Goal: Navigation & Orientation: Find specific page/section

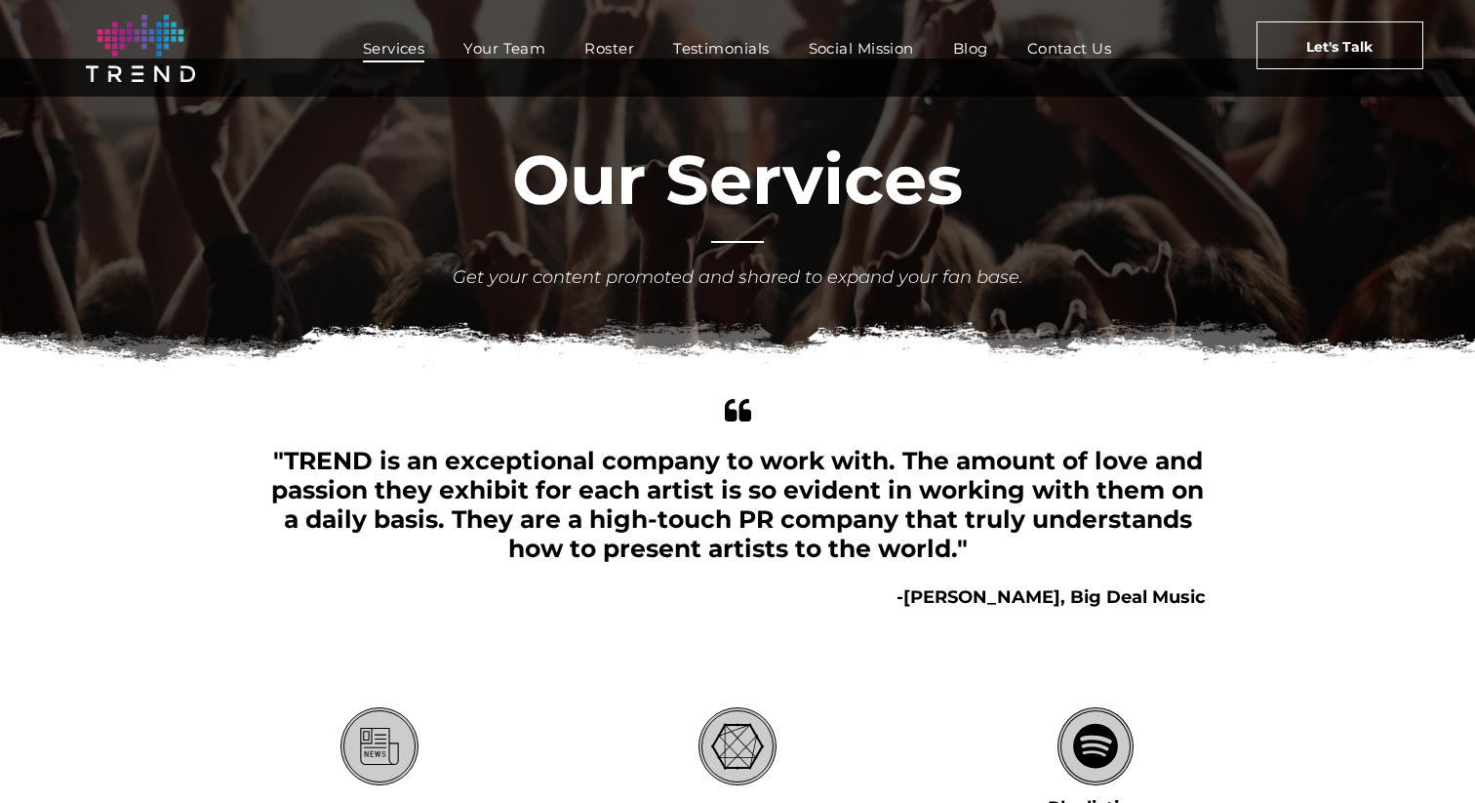
scroll to position [49, 0]
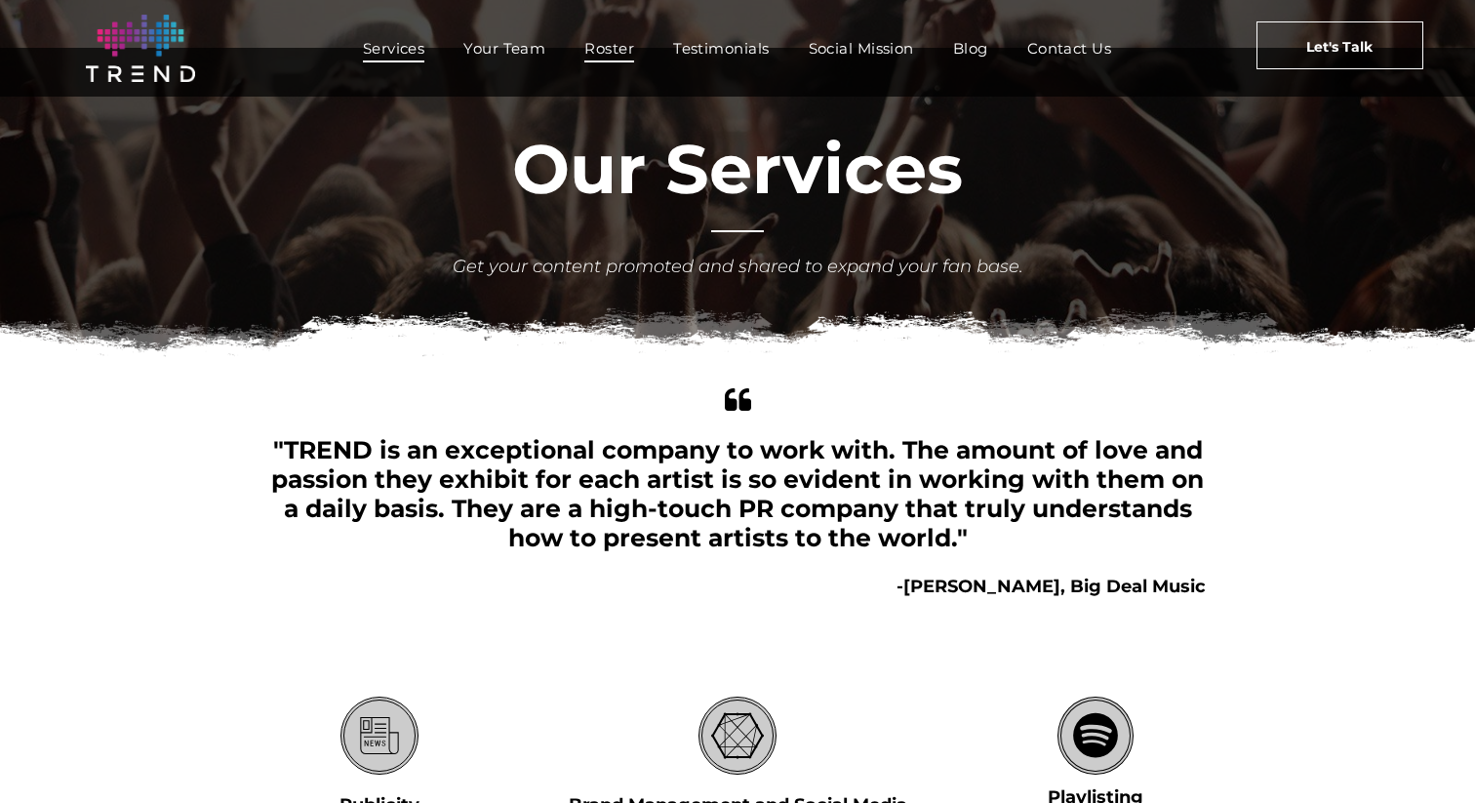
click at [619, 41] on span "Roster" at bounding box center [609, 48] width 50 height 28
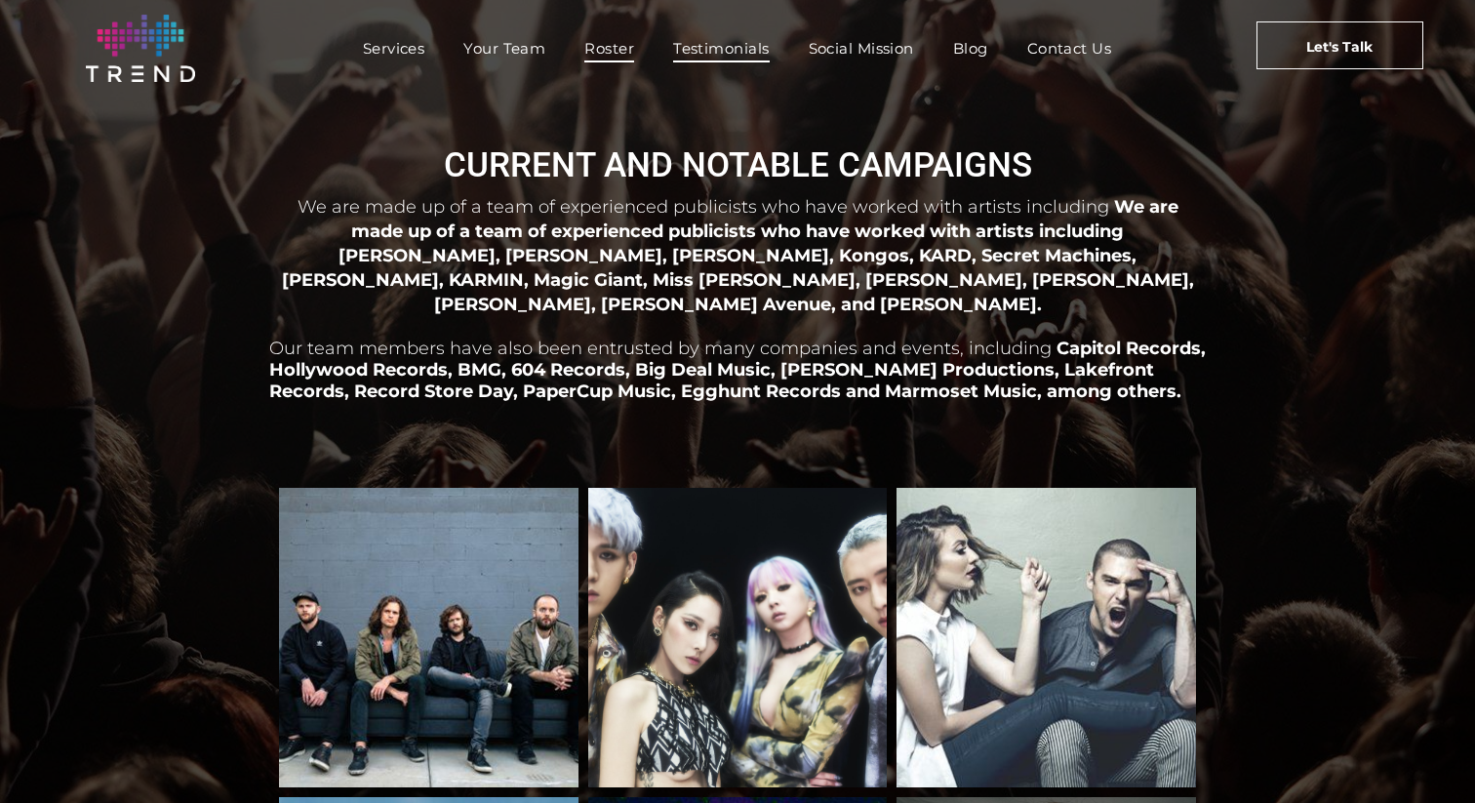
click at [701, 46] on span "Testimonials" at bounding box center [721, 48] width 96 height 28
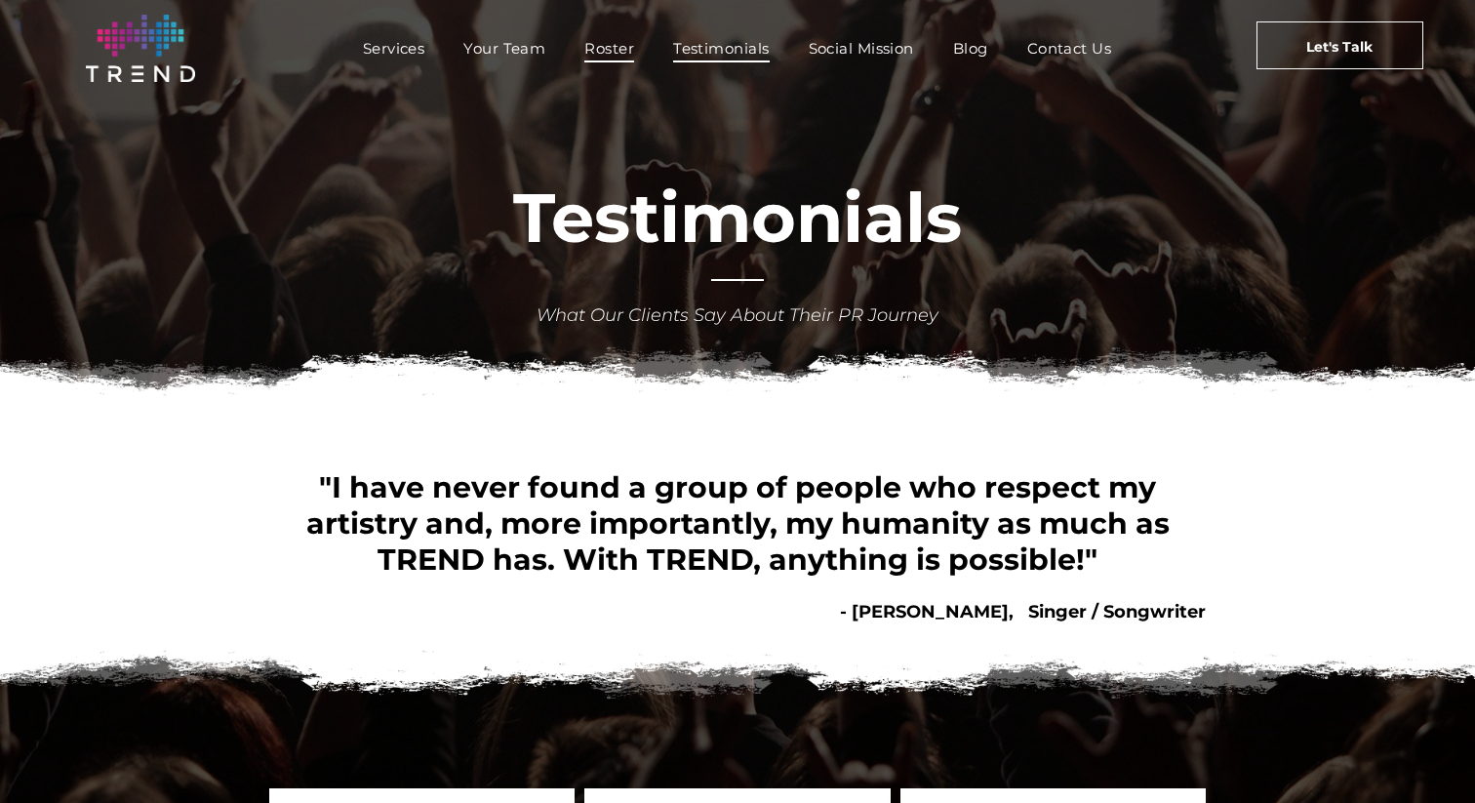
click at [598, 58] on span "Roster" at bounding box center [609, 48] width 50 height 28
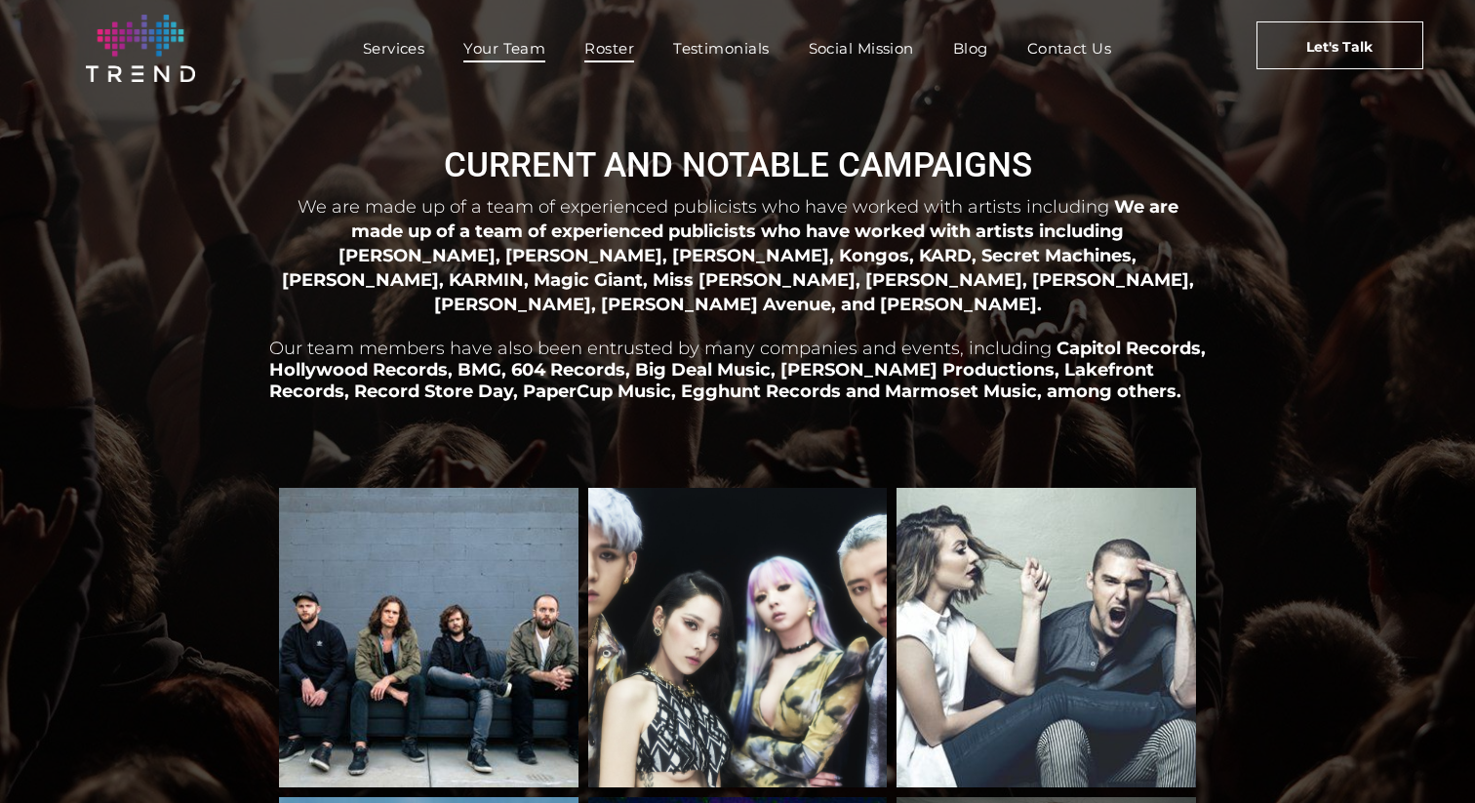
click at [510, 37] on span "Your Team" at bounding box center [504, 48] width 82 height 28
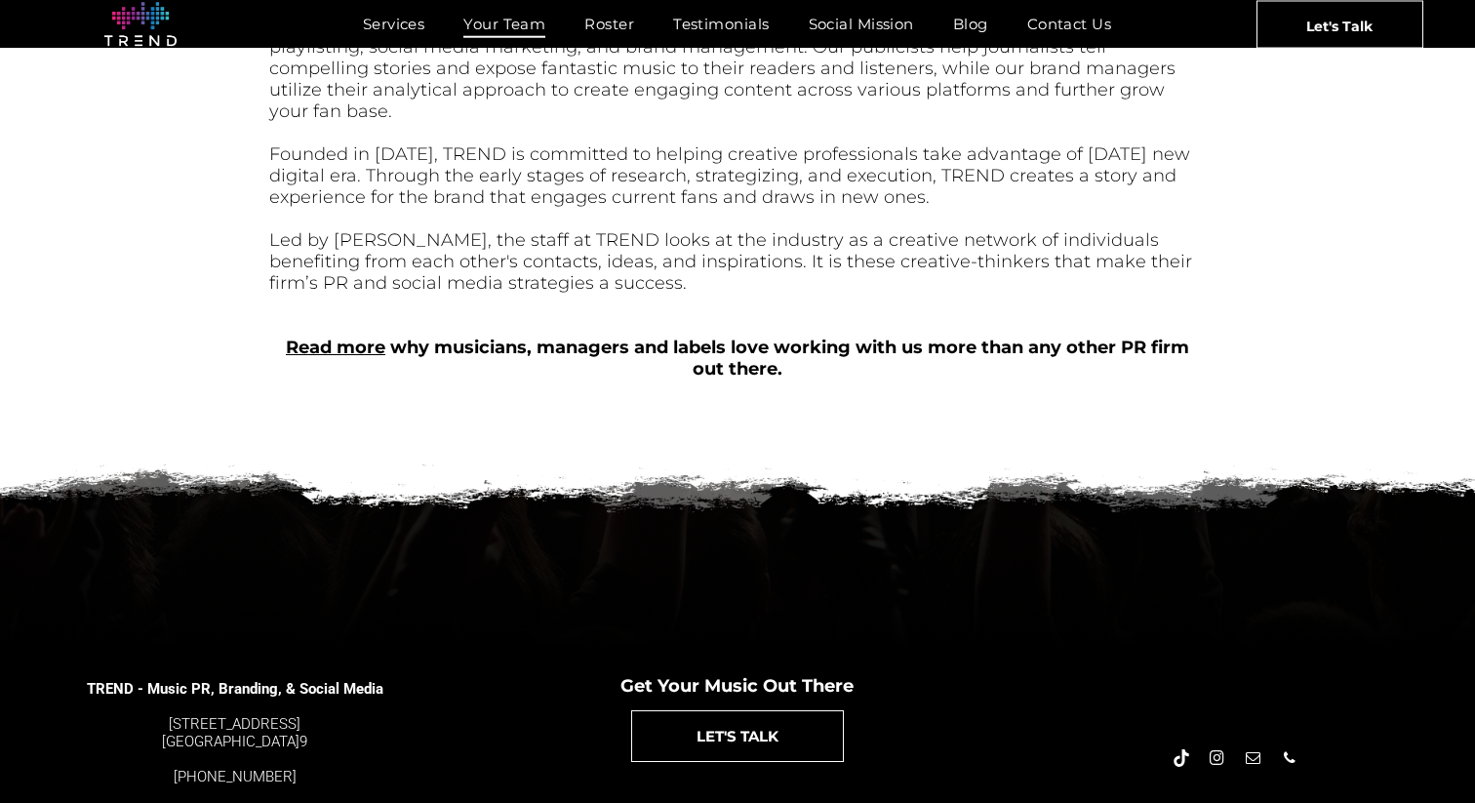
scroll to position [816, 0]
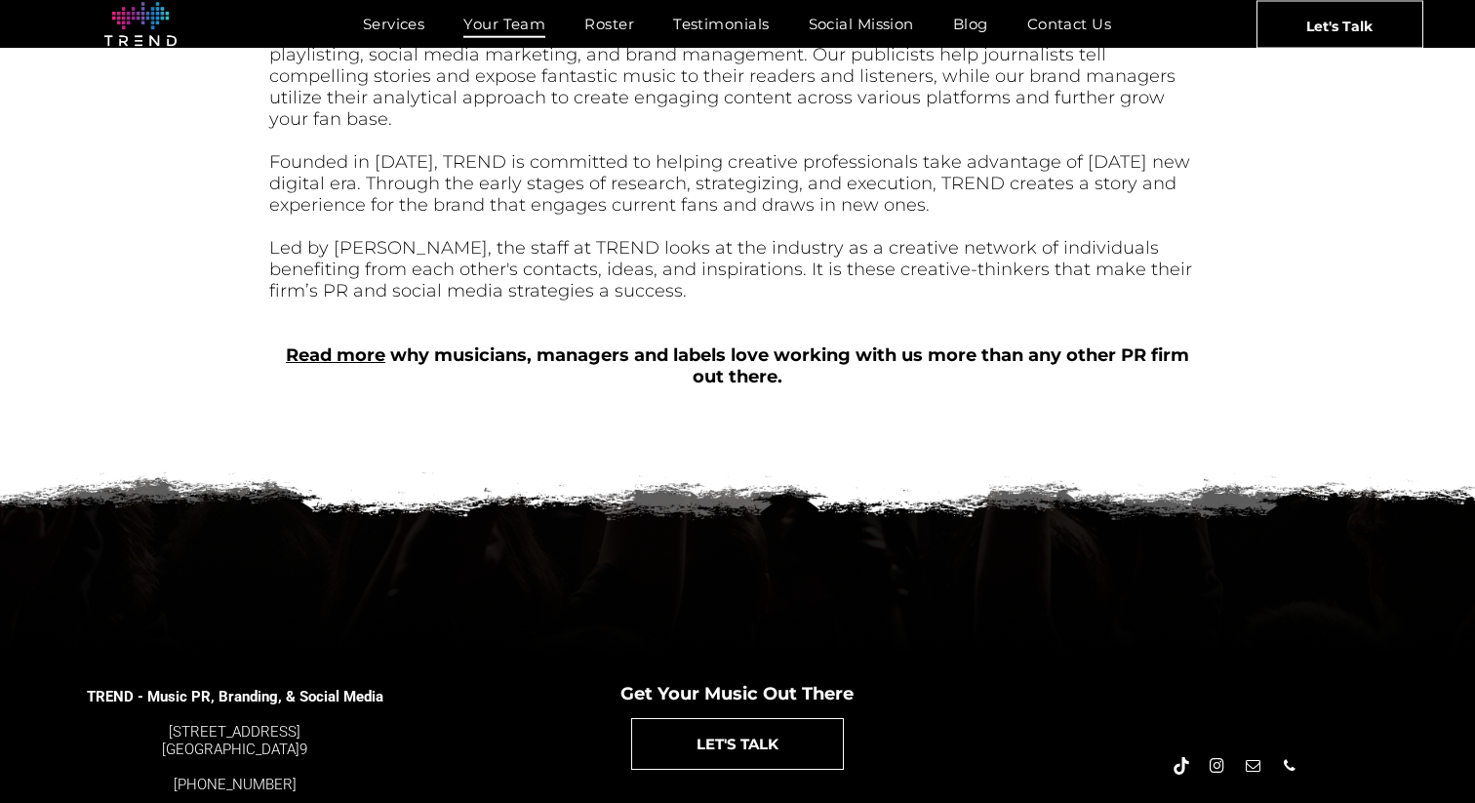
click at [361, 344] on link "Read more" at bounding box center [335, 354] width 99 height 21
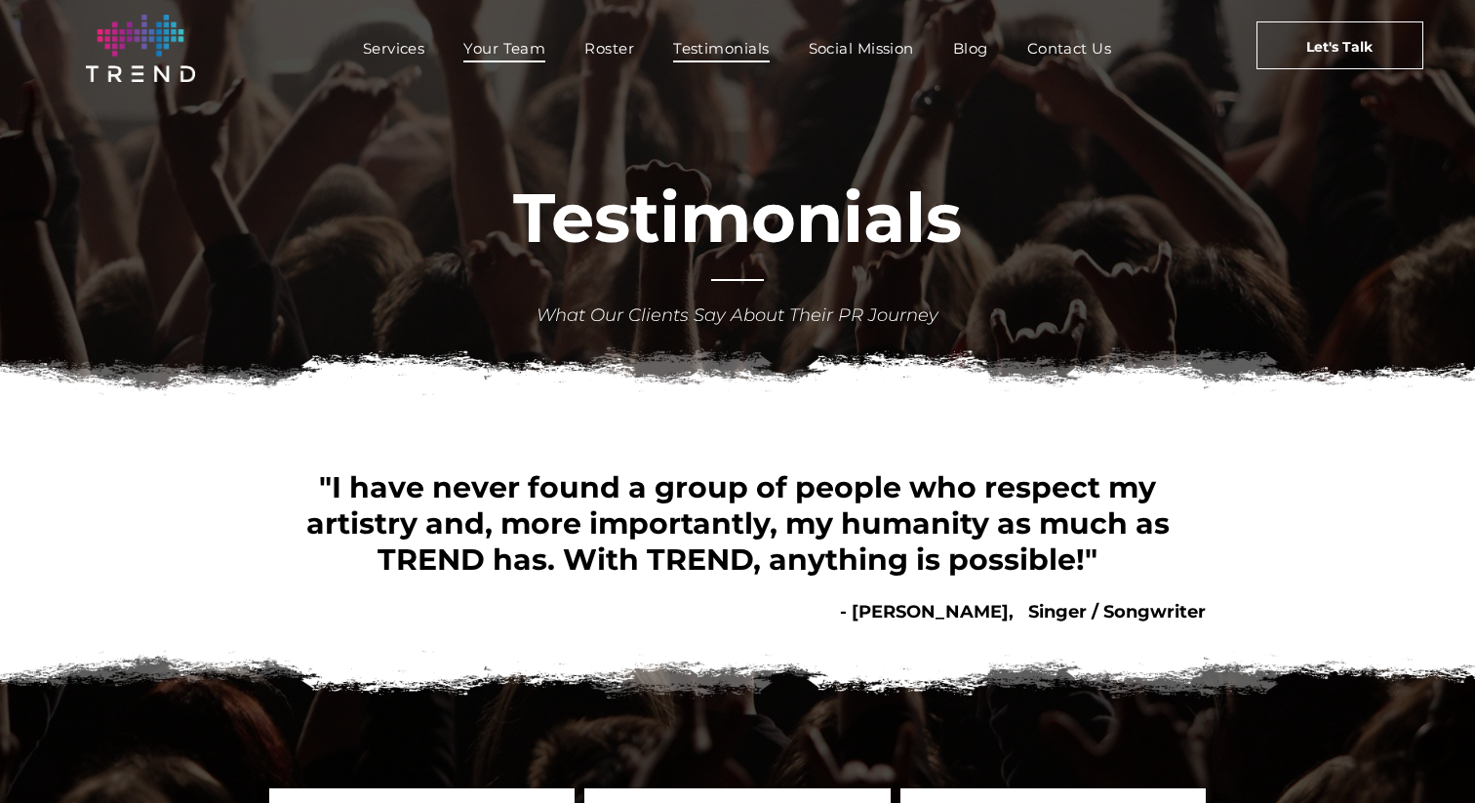
click at [508, 49] on span "Your Team" at bounding box center [504, 48] width 82 height 28
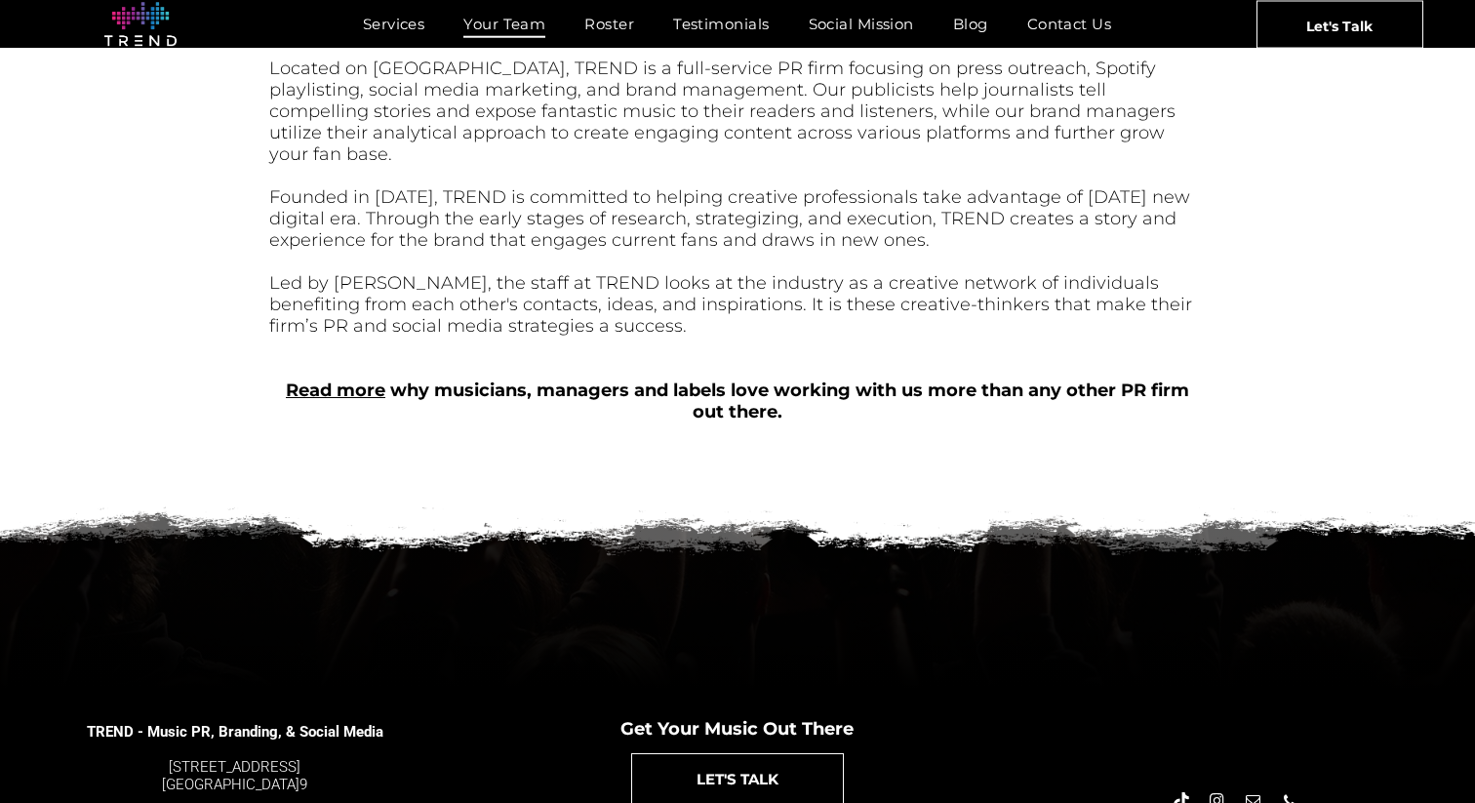
scroll to position [854, 0]
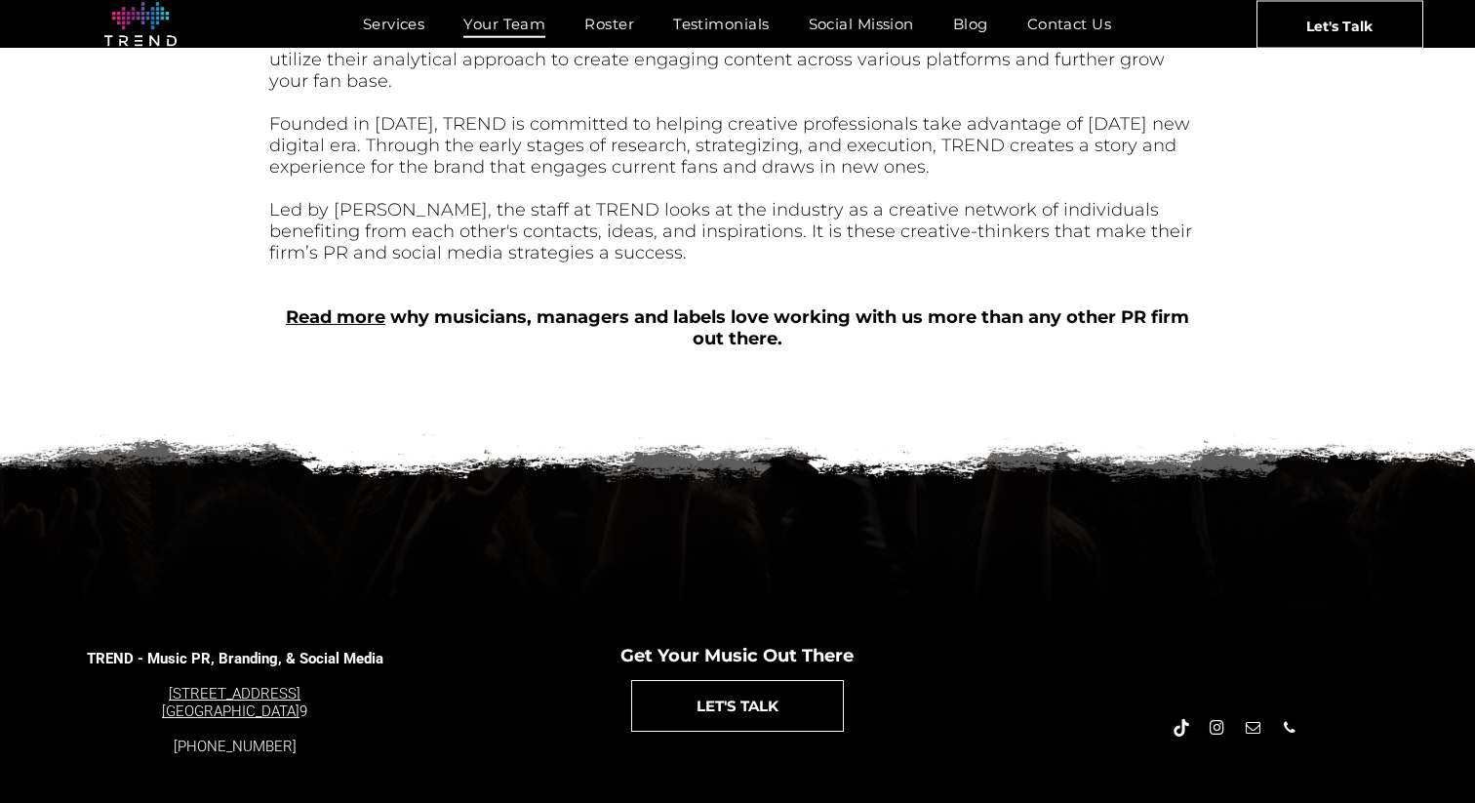
click at [245, 685] on font "4889 Melrose Ave. Los Angeles, CA 9002" at bounding box center [231, 702] width 139 height 35
